Goal: Transaction & Acquisition: Obtain resource

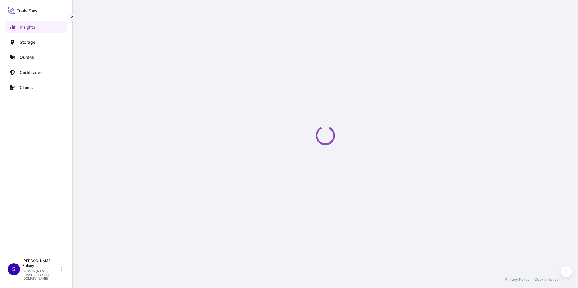
select select "2025"
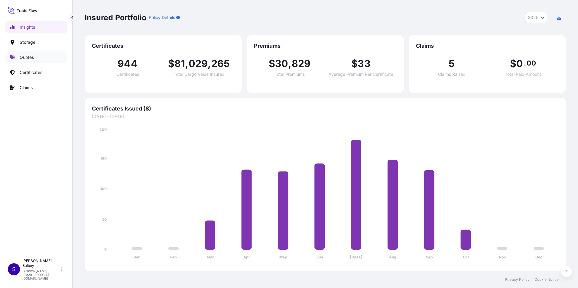
click at [42, 60] on link "Quotes" at bounding box center [36, 57] width 62 height 12
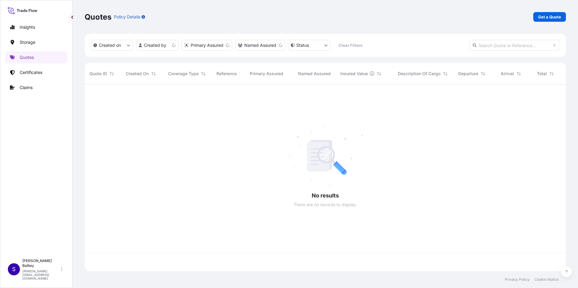
scroll to position [186, 477]
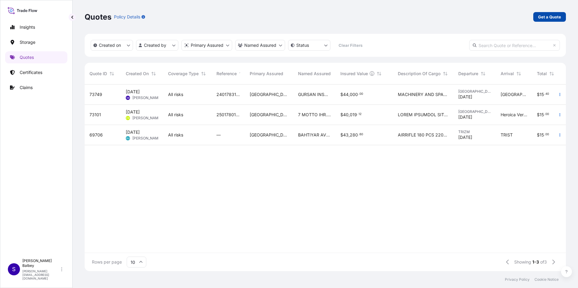
click at [547, 18] on p "Get a Quote" at bounding box center [549, 17] width 23 height 6
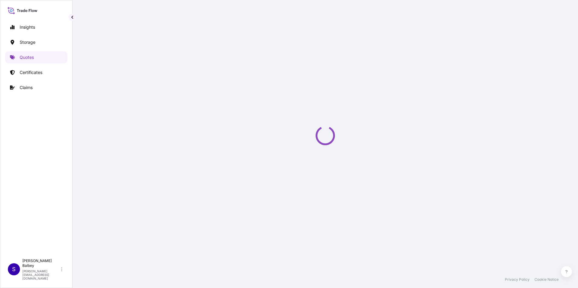
scroll to position [10, 0]
select select "Water"
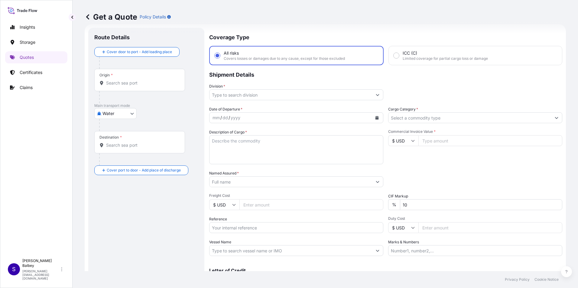
click at [129, 86] on input "Origin *" at bounding box center [141, 83] width 71 height 6
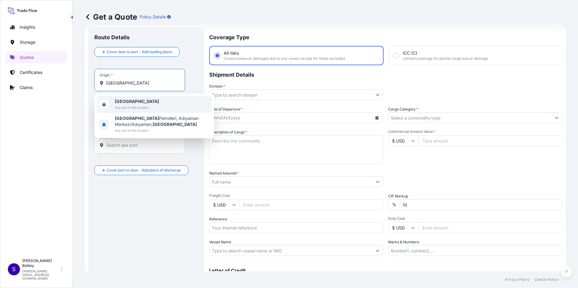
click at [142, 109] on span "Any port in this location" at bounding box center [137, 108] width 44 height 6
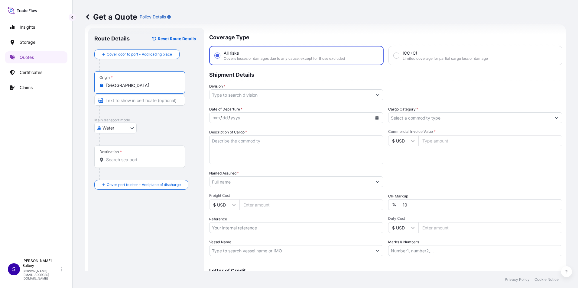
type input "Türkiye"
click at [126, 158] on div "Destination *" at bounding box center [139, 157] width 91 height 22
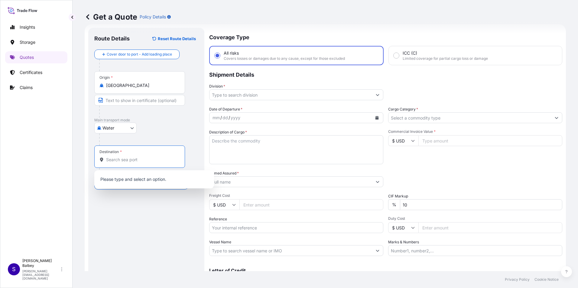
click at [125, 158] on input "Destination *" at bounding box center [141, 160] width 71 height 6
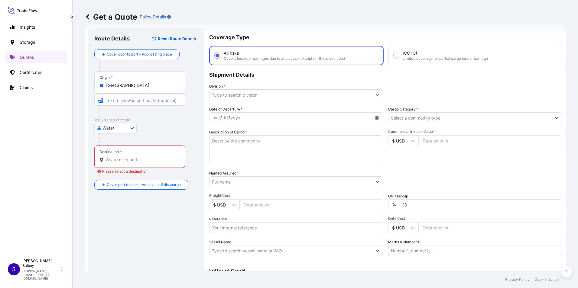
click at [118, 163] on div "Destination *" at bounding box center [139, 157] width 91 height 22
click at [118, 163] on input "Destination * Please select a destination" at bounding box center [141, 160] width 71 height 6
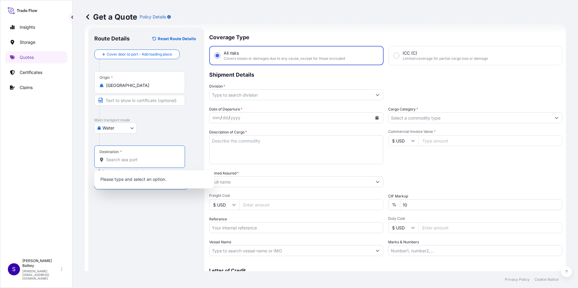
paste input "THE BAHAMAS"
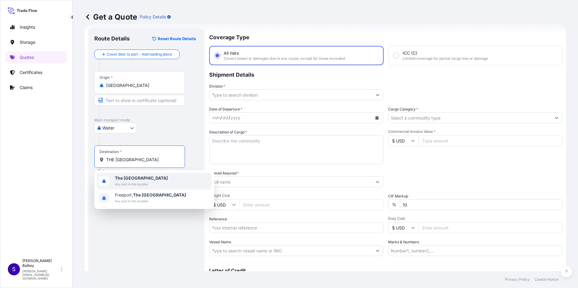
click at [143, 182] on span "Any port in this location" at bounding box center [141, 184] width 53 height 6
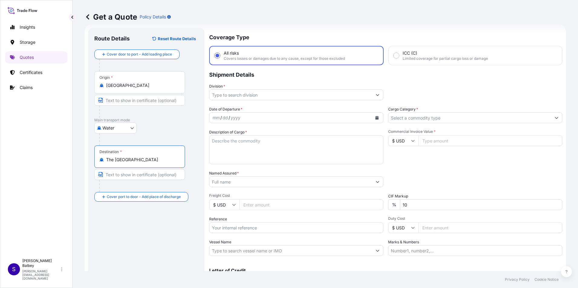
type input "The Bahamas"
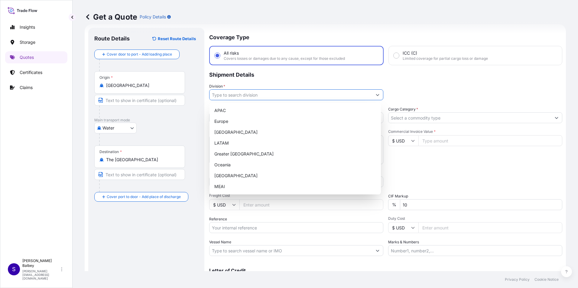
click at [295, 95] on input "Division *" at bounding box center [291, 95] width 163 height 11
click at [256, 174] on div "Turkey" at bounding box center [295, 176] width 167 height 11
type input "Turkey"
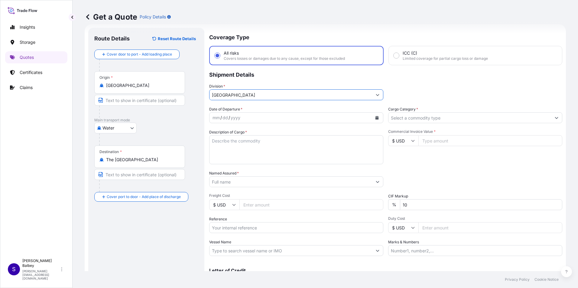
click at [378, 119] on button "Calendar" at bounding box center [377, 118] width 10 height 10
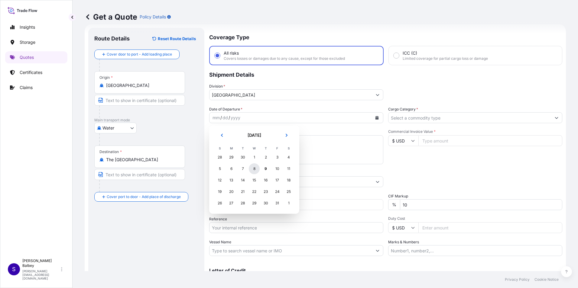
click at [255, 169] on div "8" at bounding box center [254, 169] width 11 height 11
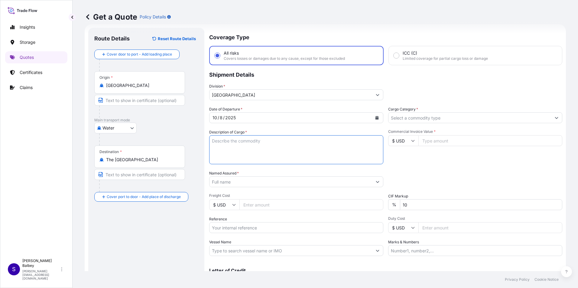
click at [352, 145] on textarea "Description of Cargo *" at bounding box center [296, 149] width 174 height 29
click at [298, 153] on textarea "Description of Cargo *" at bounding box center [296, 149] width 174 height 29
paste textarea "BONELL SPRINGS, POCKETED COILS, INSULATOR PADS, SPUNBONDED, PILLOW SHELLS 313 K…"
click at [327, 140] on textarea "BONELL SPRINGS, POCKETED COILS, INSULATOR PADS, SPUNBONDED, PILLOW SHELLS 313 K…" at bounding box center [296, 149] width 174 height 29
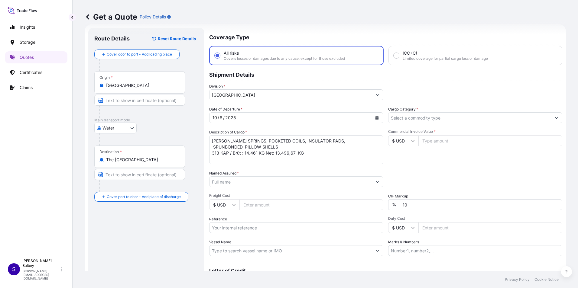
click at [266, 158] on textarea "BONELL SPRINGS, POCKETED COILS, INSULATOR PADS, SPUNBONDED, PILLOW SHELLS 313 K…" at bounding box center [296, 149] width 174 height 29
paste textarea "MSCU 546 355-5"
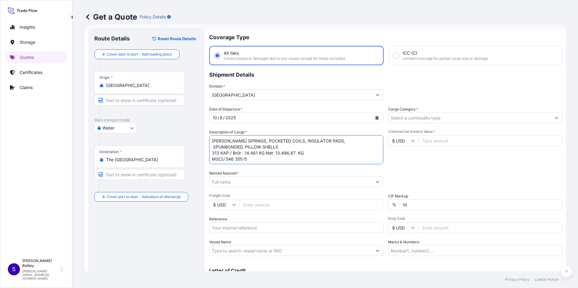
type textarea "BONELL SPRINGS, POCKETED COILS, INSULATOR PADS, SPUNBONDED, PILLOW SHELLS 313 K…"
click at [225, 193] on div "Date of Departure * 10 / 8 / 2025 Cargo Category * Description of Cargo * BONEL…" at bounding box center [385, 181] width 353 height 150
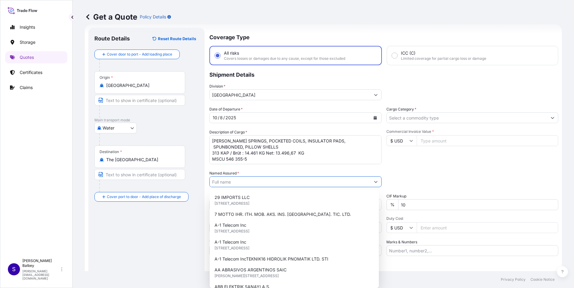
drag, startPoint x: 219, startPoint y: 184, endPoint x: 222, endPoint y: 197, distance: 12.8
click at [222, 195] on body "15 options available. Insights Storage Quotes Certificates Claims S Sezer Balbe…" at bounding box center [287, 144] width 574 height 288
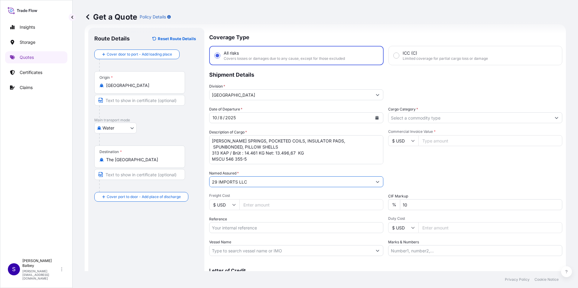
drag, startPoint x: 256, startPoint y: 184, endPoint x: 174, endPoint y: 193, distance: 82.1
click at [174, 193] on form "Route Details Reset Route Details Cover door to port - Add loading place Place …" at bounding box center [325, 164] width 481 height 281
paste input "JAC ASS.INC."
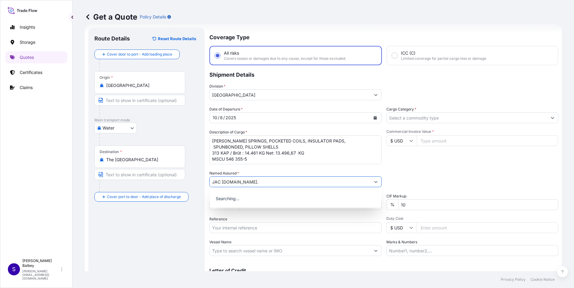
type input "JAC ASS.INC."
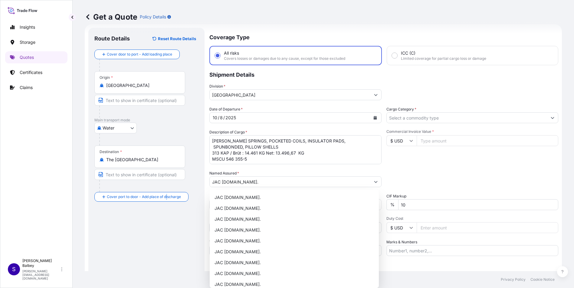
click at [168, 221] on div "Route Details Reset Route Details Cover door to port - Add loading place Place …" at bounding box center [146, 165] width 104 height 262
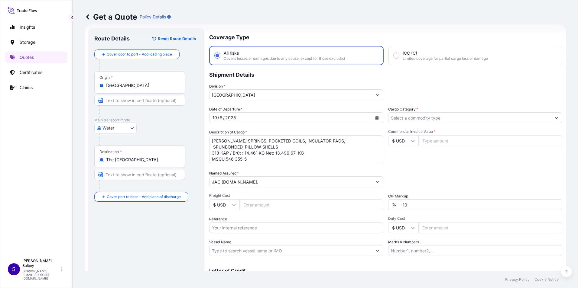
drag, startPoint x: 168, startPoint y: 221, endPoint x: 225, endPoint y: 227, distance: 56.6
click at [225, 227] on input "Reference" at bounding box center [296, 228] width 174 height 11
click at [233, 229] on input "Reference" at bounding box center [296, 228] width 174 height 11
paste input "2301784421"
type input "2301784421"
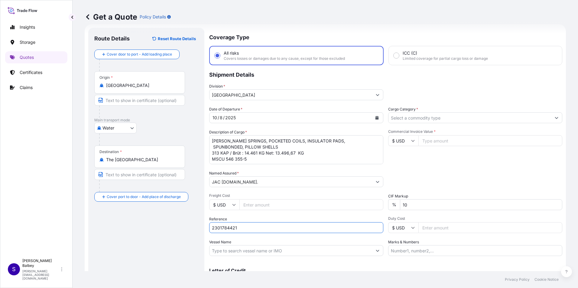
click at [163, 236] on div "Route Details Reset Route Details Cover door to port - Add loading place Place …" at bounding box center [146, 165] width 104 height 262
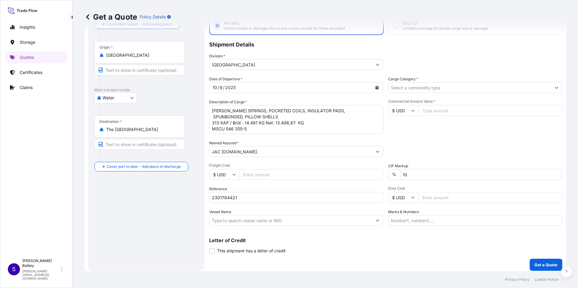
click at [280, 220] on input "Vessel Name" at bounding box center [291, 220] width 163 height 11
paste input "AGIOS DIMITRIOS MSC MZ541A"
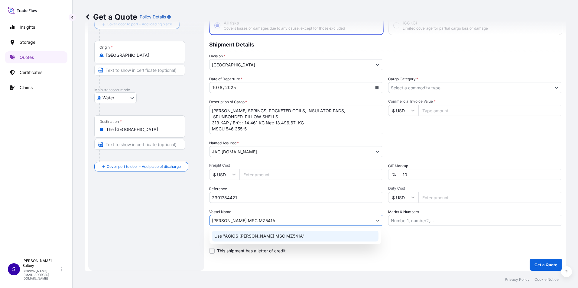
type input "AGIOS DIMITRIOS MSC MZ541A"
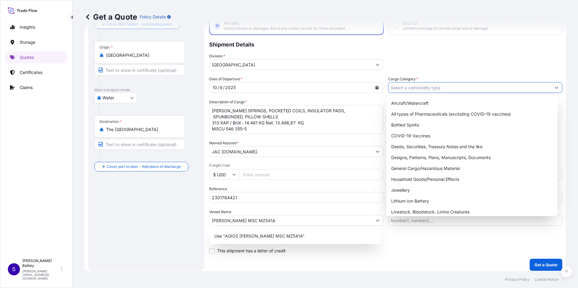
click at [454, 86] on input "Cargo Category *" at bounding box center [470, 87] width 163 height 11
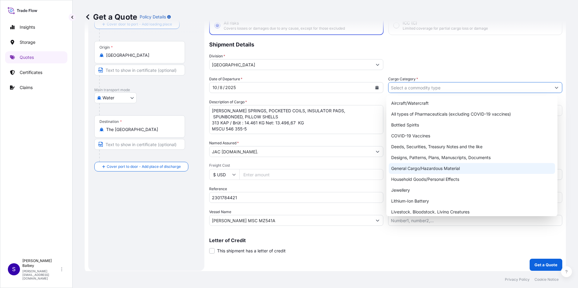
click at [420, 167] on div "General Cargo/Hazardous Material" at bounding box center [472, 168] width 167 height 11
type input "General Cargo/Hazardous Material"
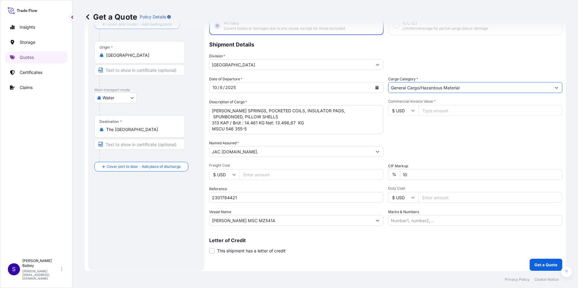
click at [529, 89] on input "General Cargo/Hazardous Material" at bounding box center [470, 87] width 163 height 11
click at [555, 86] on icon "Show suggestions" at bounding box center [557, 88] width 4 height 4
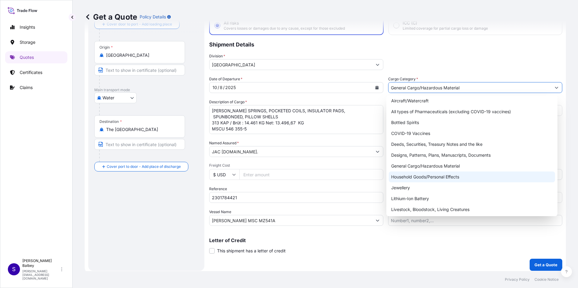
scroll to position [0, 0]
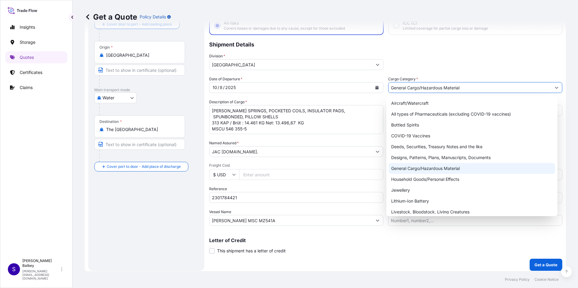
click at [425, 168] on div "General Cargo/Hazardous Material" at bounding box center [472, 168] width 167 height 11
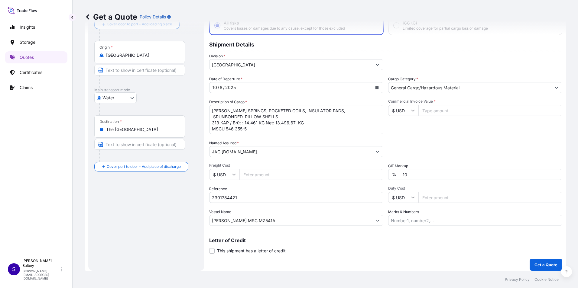
click at [452, 110] on input "Commercial Invoice Value *" at bounding box center [490, 110] width 144 height 11
type input "45896.48"
click at [439, 124] on div "Commercial Invoice Value * $ USD 45896.48" at bounding box center [475, 116] width 174 height 35
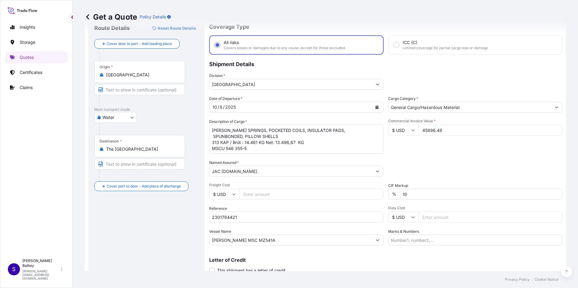
scroll to position [10, 0]
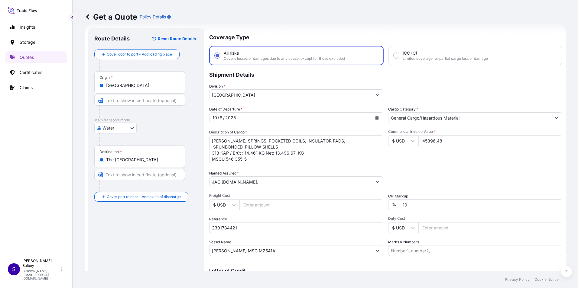
click at [259, 157] on textarea "BONELL SPRINGS, POCKETED COILS, INSULATOR PADS, SPUNBONDED, PILLOW SHELLS 313 K…" at bounding box center [296, 149] width 174 height 29
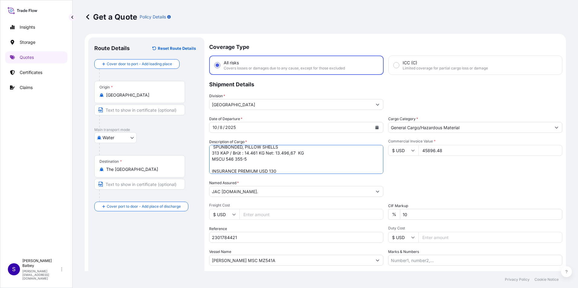
type textarea "BONELL SPRINGS, POCKETED COILS, INSULATOR PADS, SPUNBONDED, PILLOW SHELLS 313 K…"
click at [437, 176] on div "Date of Departure * 10 / 8 / 2025 Cargo Category * General Cargo/Hazardous Mate…" at bounding box center [385, 191] width 353 height 150
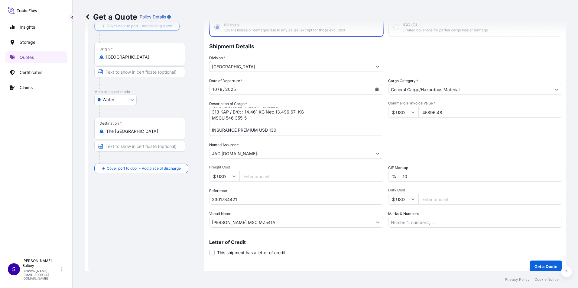
scroll to position [43, 0]
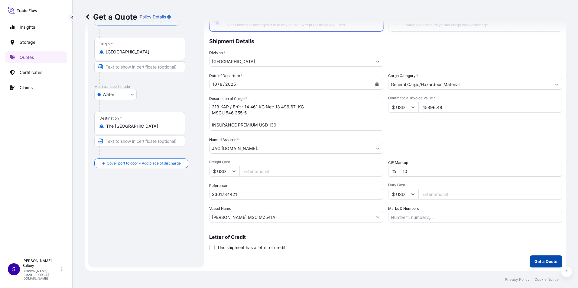
click at [542, 261] on p "Get a Quote" at bounding box center [546, 262] width 23 height 6
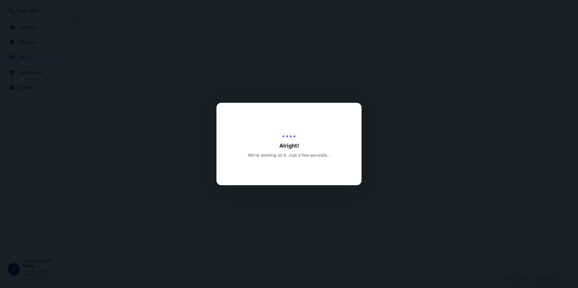
select select "Water"
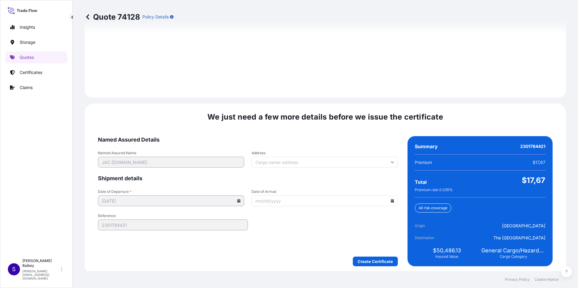
scroll to position [851, 0]
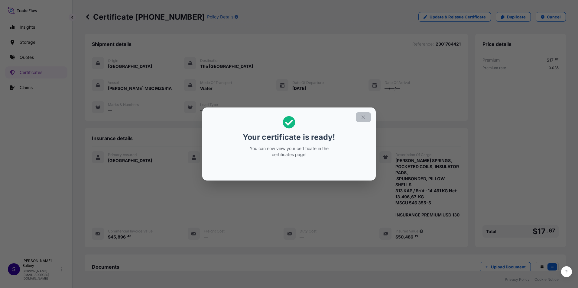
click at [364, 114] on button "button" at bounding box center [363, 117] width 15 height 10
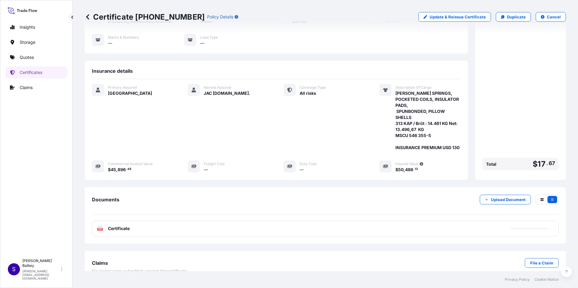
scroll to position [78, 0]
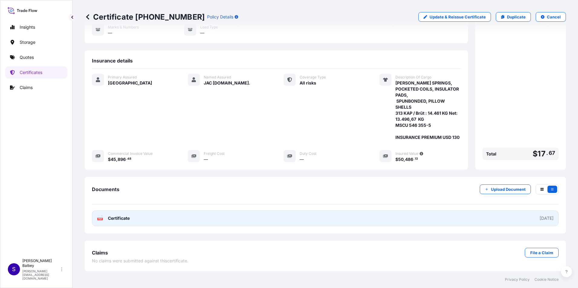
click at [118, 218] on span "Certificate" at bounding box center [119, 219] width 22 height 6
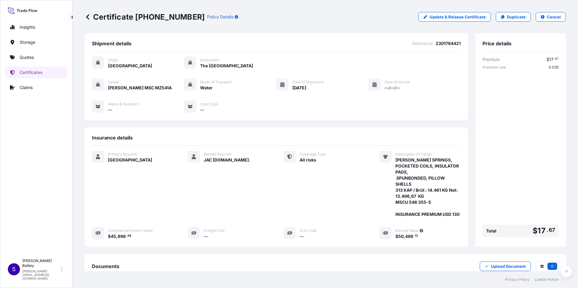
scroll to position [0, 0]
click at [531, 125] on div "Premium $ 17 . 67 Premium rate 0.035 Total $ 17 . 67" at bounding box center [521, 148] width 76 height 183
